Goal: Information Seeking & Learning: Check status

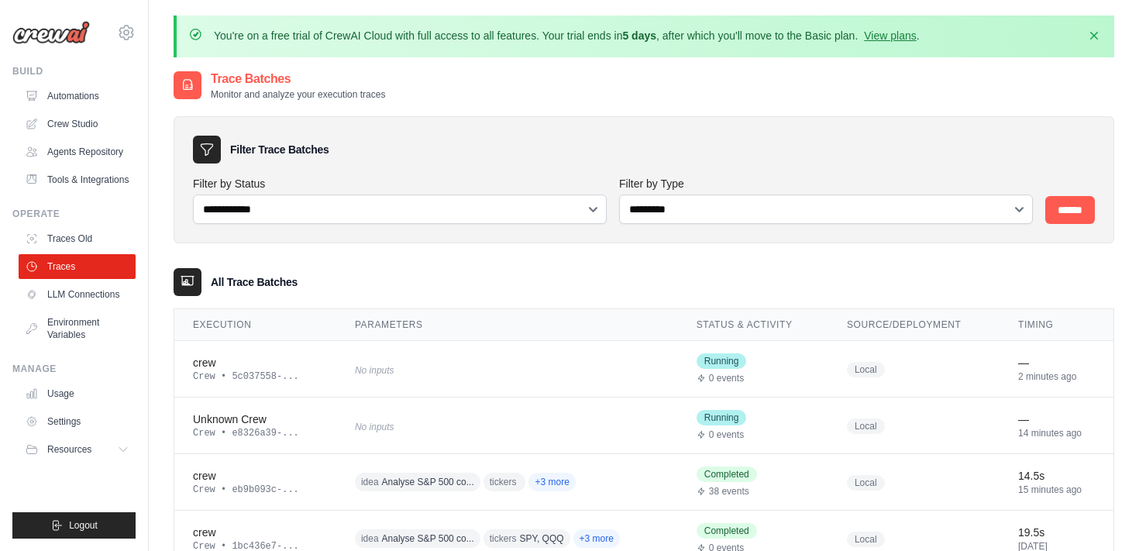
scroll to position [58, 0]
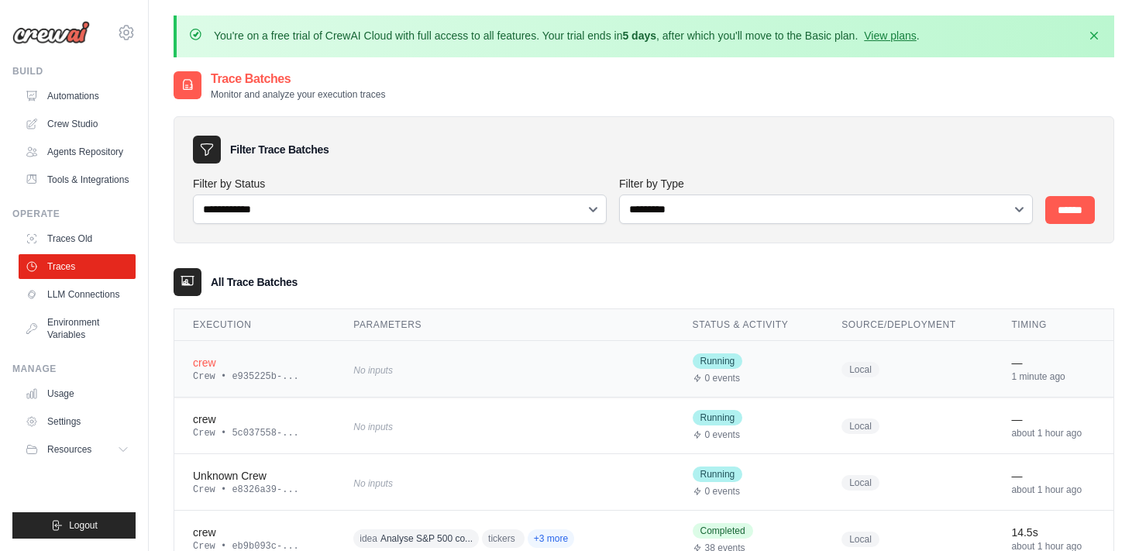
click at [207, 355] on div "crew" at bounding box center [254, 362] width 123 height 15
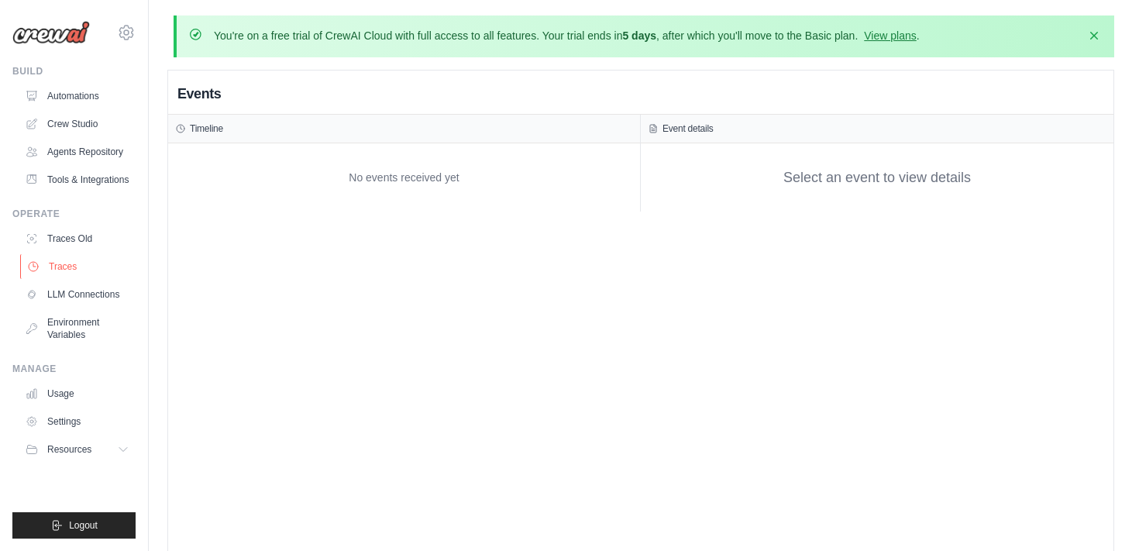
click at [81, 267] on link "Traces" at bounding box center [78, 266] width 117 height 25
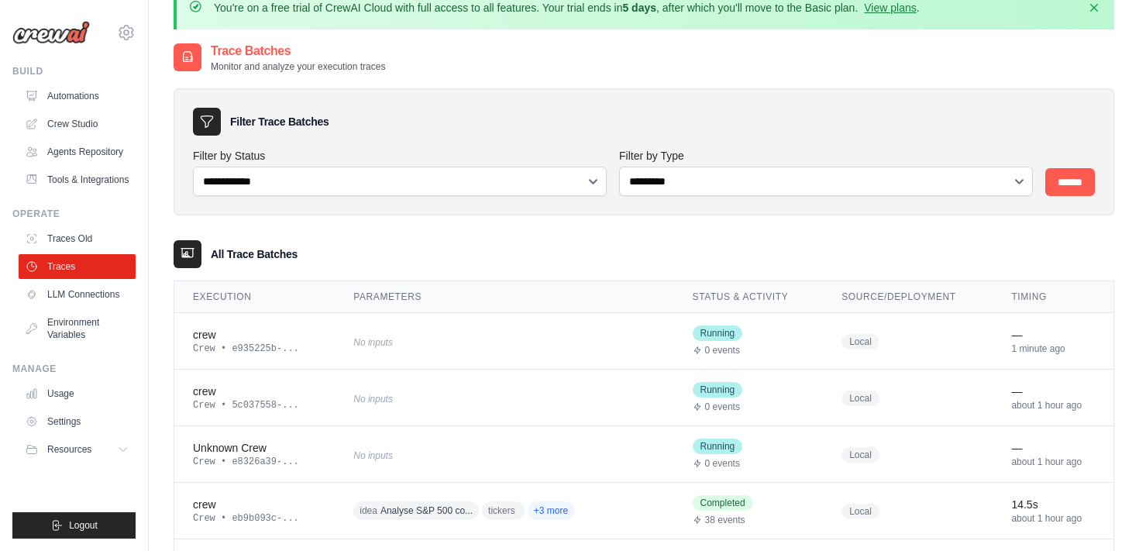
scroll to position [31, 0]
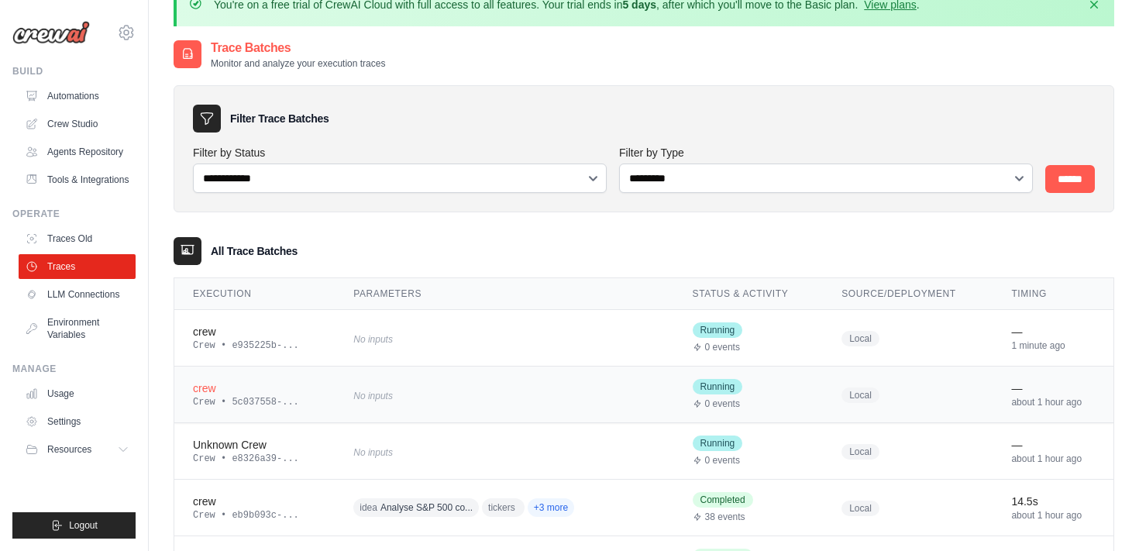
click at [219, 401] on div "Crew • 5c037558-..." at bounding box center [254, 402] width 123 height 12
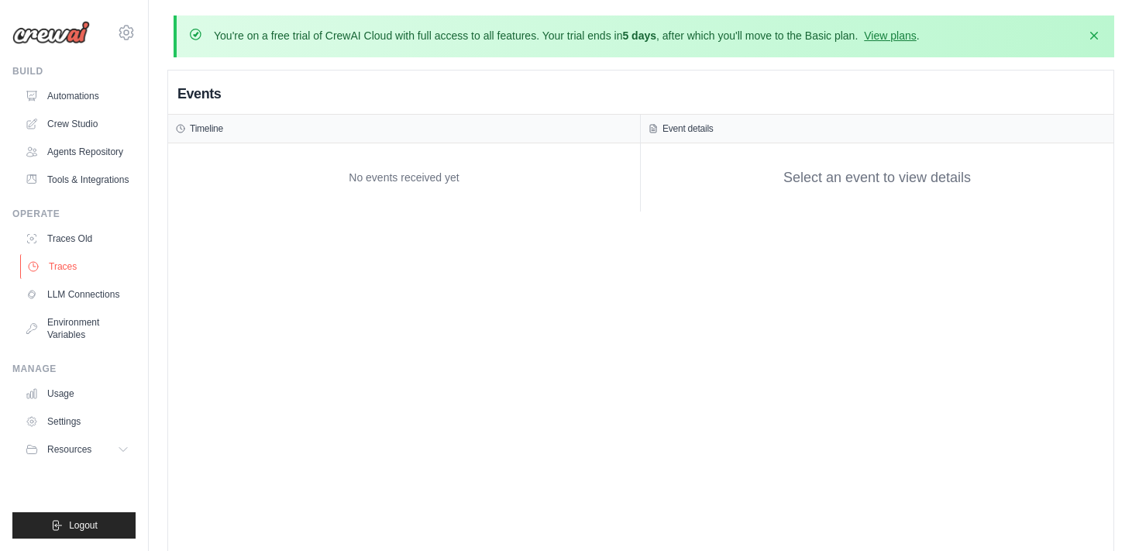
click at [78, 257] on link "Traces" at bounding box center [78, 266] width 117 height 25
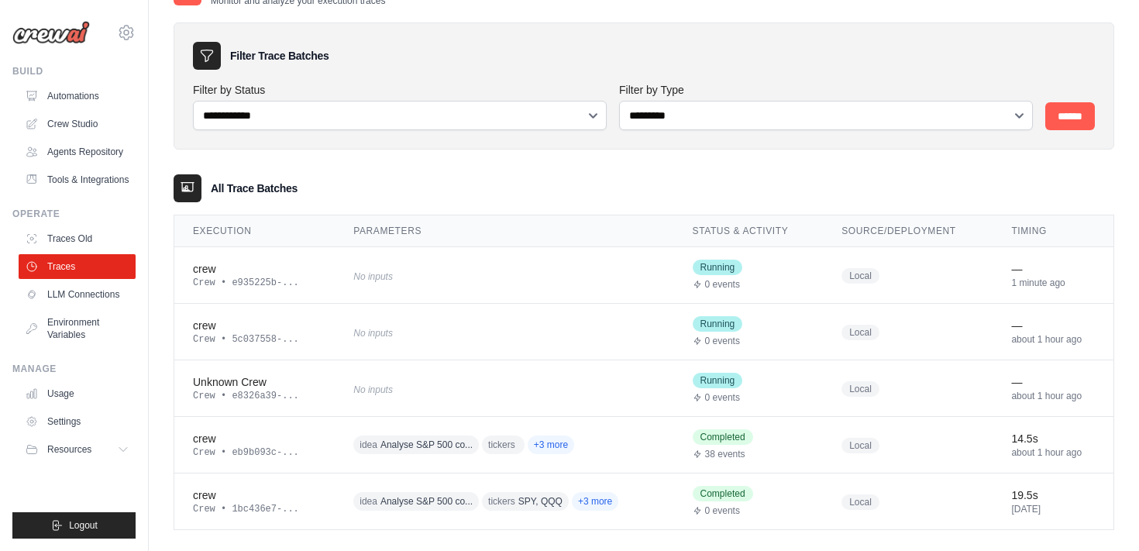
scroll to position [112, 0]
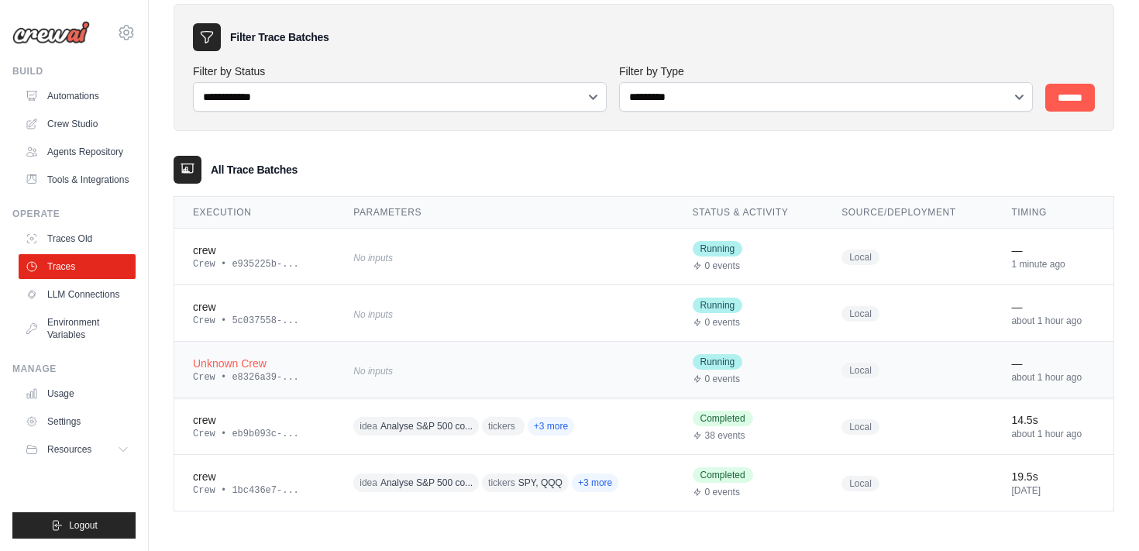
click at [251, 364] on div "Unknown Crew" at bounding box center [254, 363] width 123 height 15
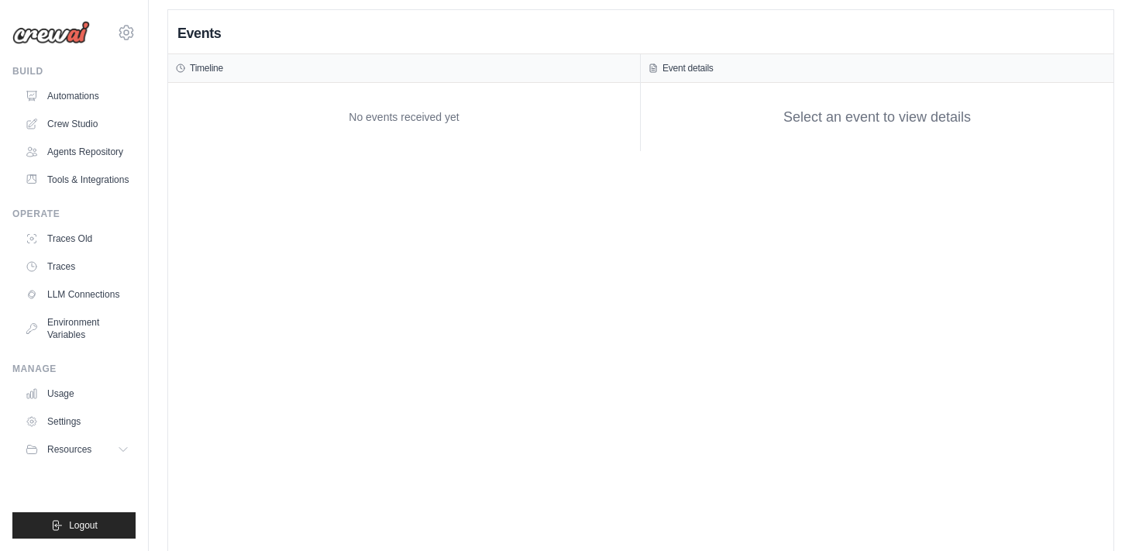
scroll to position [74, 0]
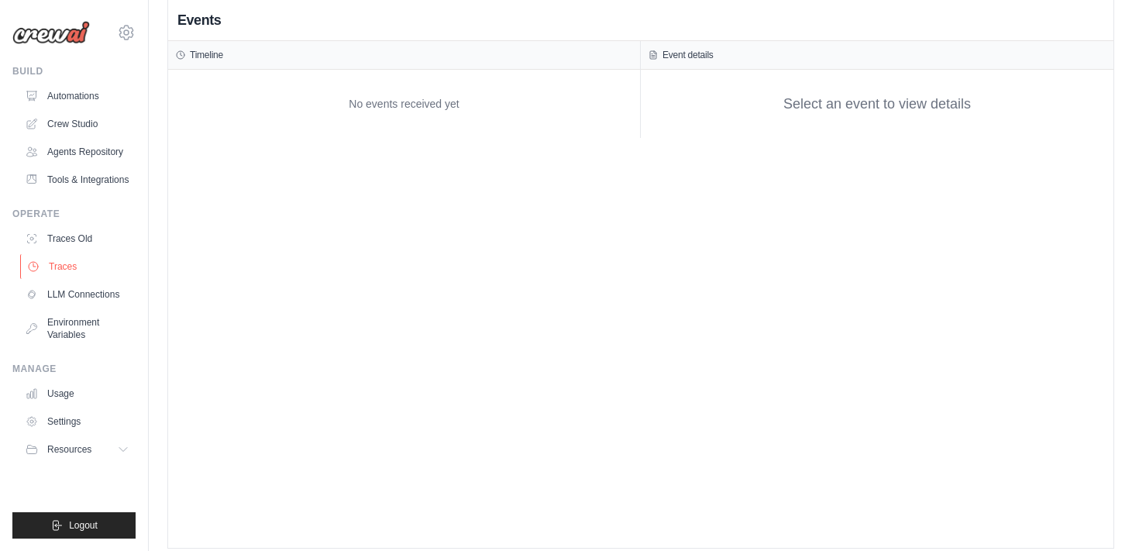
click at [76, 274] on link "Traces" at bounding box center [78, 266] width 117 height 25
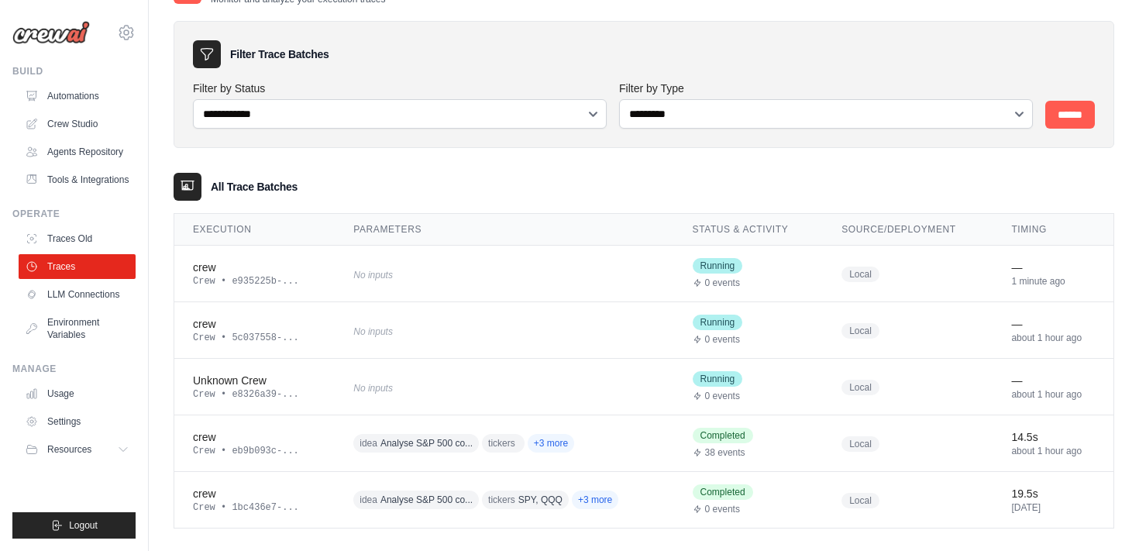
scroll to position [112, 0]
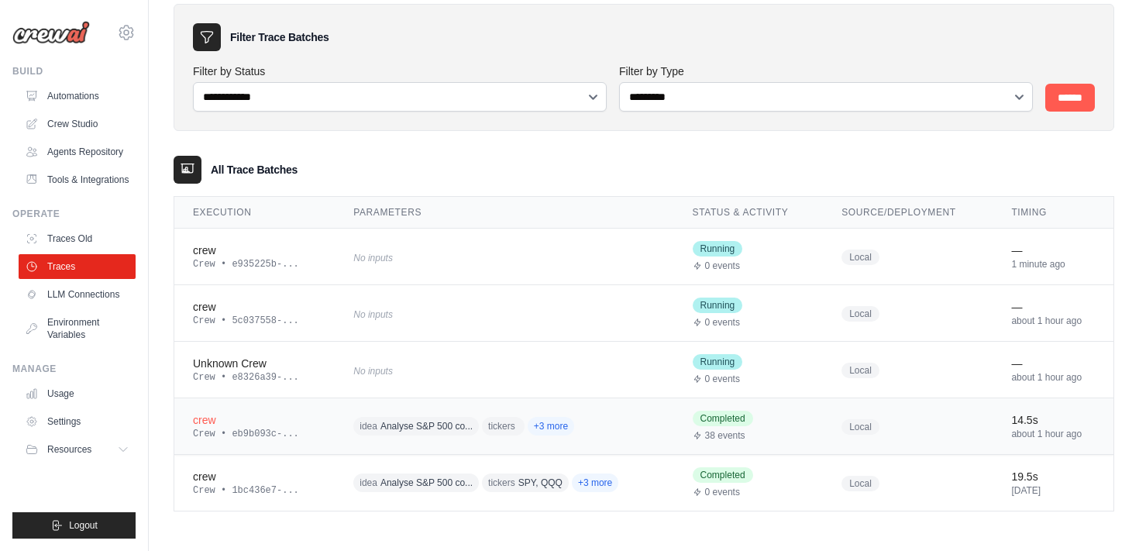
click at [229, 431] on div "Crew • eb9b093c-..." at bounding box center [254, 434] width 123 height 12
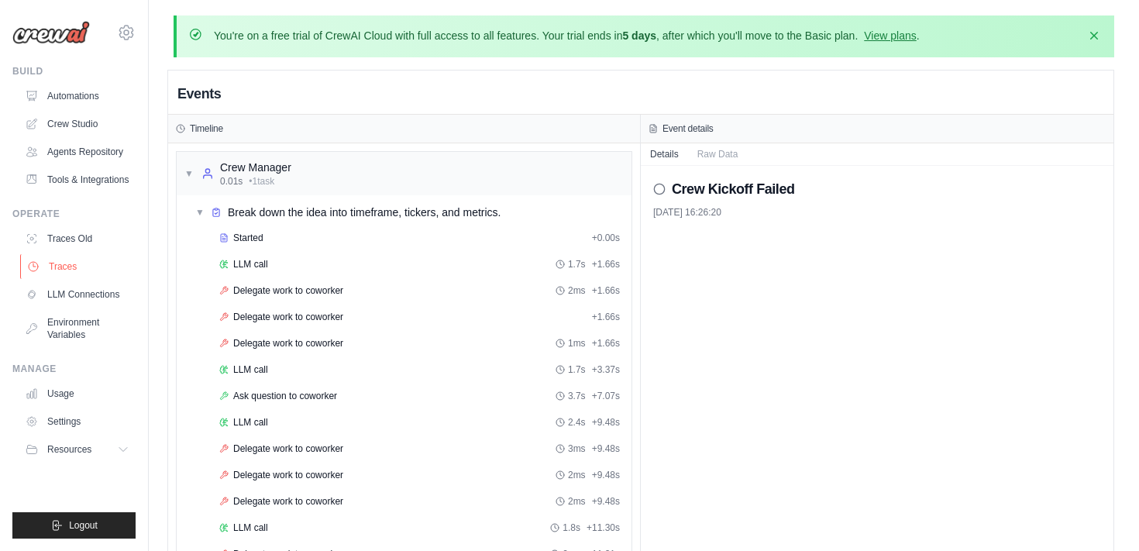
click at [80, 274] on link "Traces" at bounding box center [78, 266] width 117 height 25
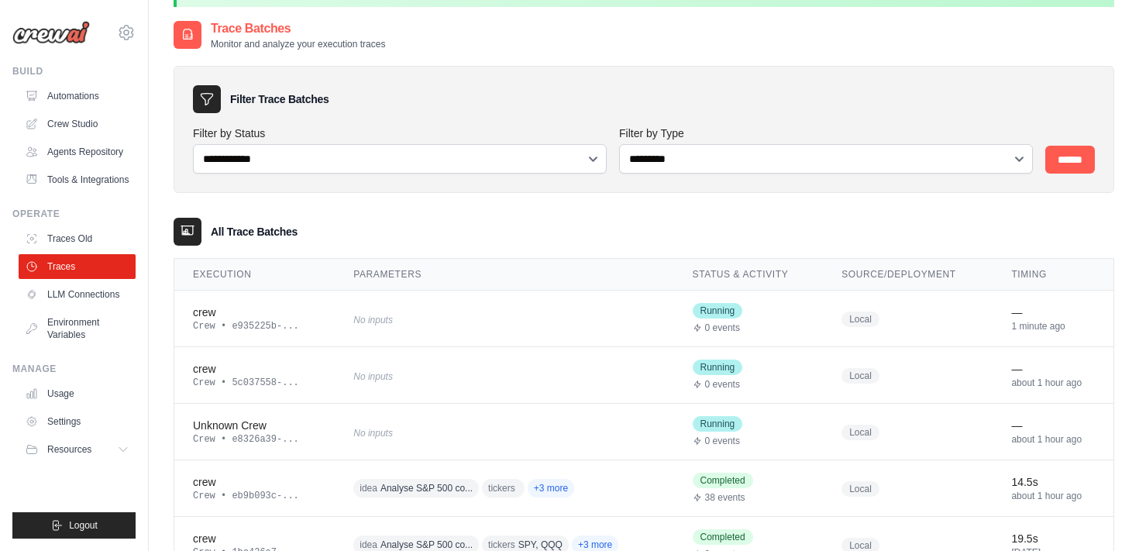
scroll to position [54, 0]
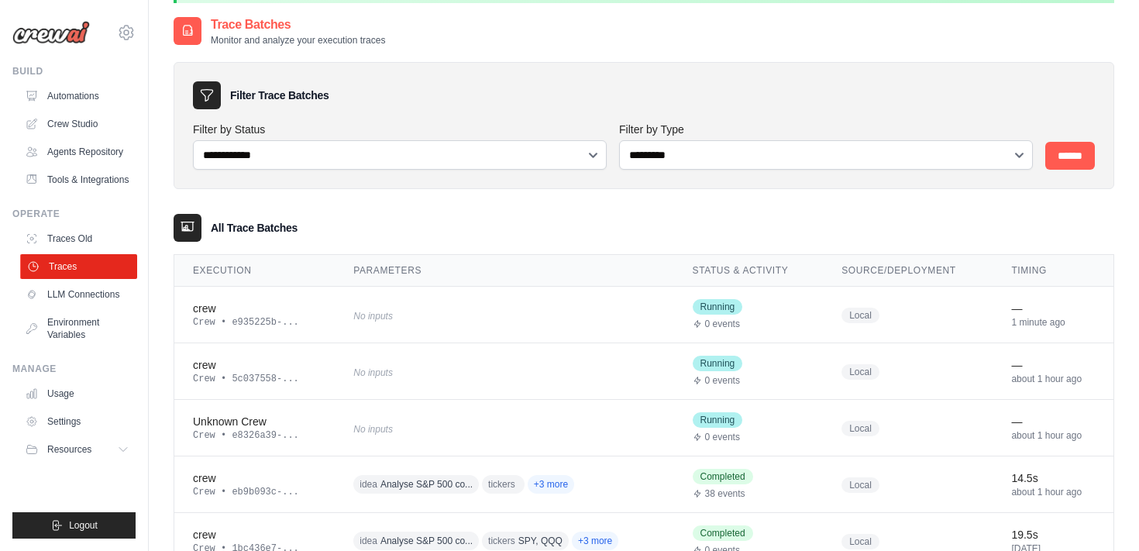
click at [78, 267] on link "Traces" at bounding box center [78, 266] width 117 height 25
